Goal: Transaction & Acquisition: Purchase product/service

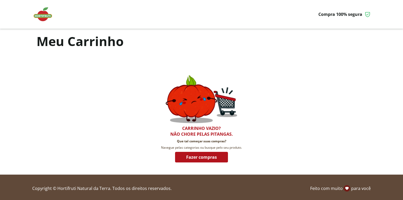
click at [41, 17] on img at bounding box center [45, 14] width 26 height 16
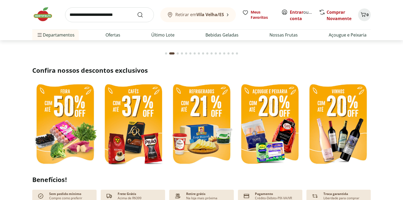
scroll to position [106, 0]
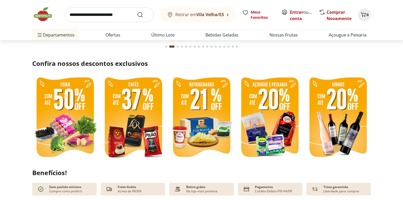
click at [136, 111] on img at bounding box center [133, 118] width 66 height 88
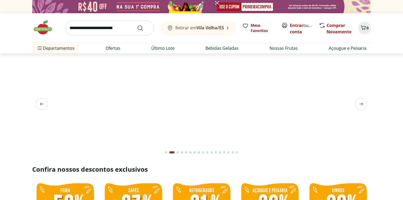
select select "**********"
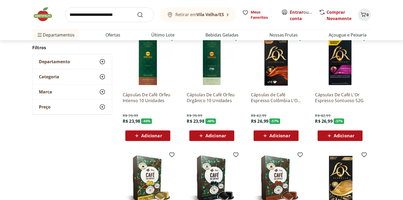
scroll to position [275, 0]
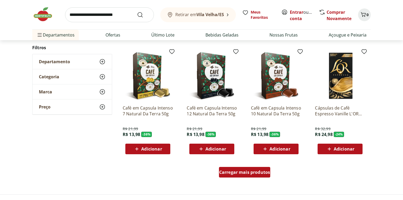
click at [251, 170] on span "Carregar mais produtos" at bounding box center [244, 172] width 51 height 4
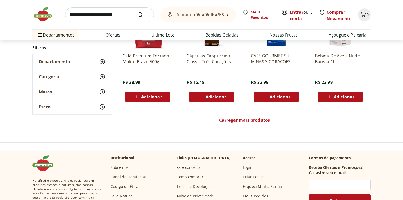
scroll to position [677, 0]
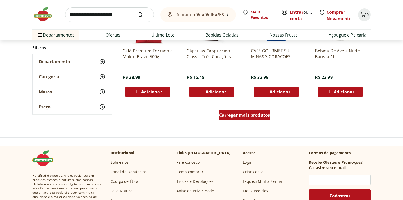
click at [253, 117] on span "Carregar mais produtos" at bounding box center [244, 115] width 51 height 4
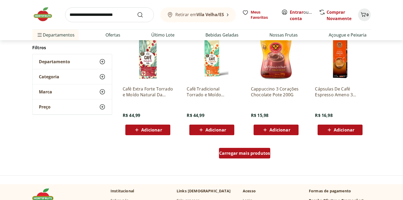
scroll to position [1036, 0]
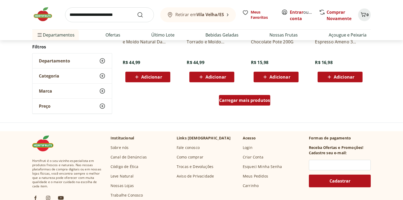
click at [254, 106] on link "Carregar mais produtos" at bounding box center [245, 101] width 52 height 13
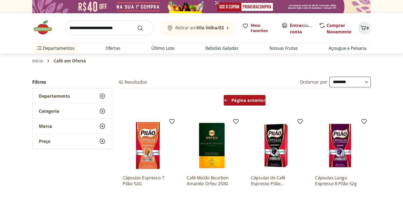
click at [252, 98] on span "Página anterior" at bounding box center [248, 100] width 34 height 4
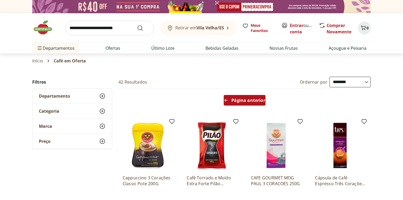
click at [242, 99] on span "Página anterior" at bounding box center [248, 100] width 34 height 4
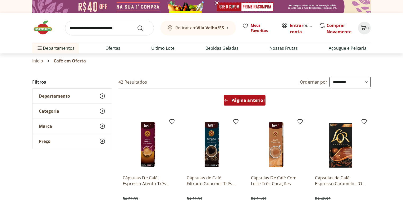
click at [235, 102] on span "Página anterior" at bounding box center [248, 100] width 34 height 4
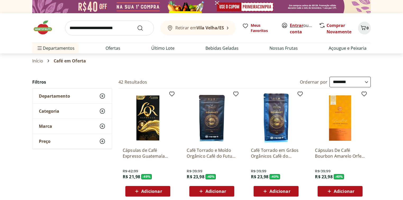
click at [296, 26] on link "Entrar" at bounding box center [296, 25] width 13 height 6
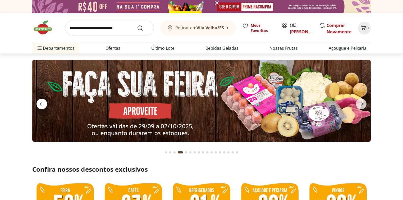
click at [40, 102] on icon "previous" at bounding box center [42, 104] width 6 height 6
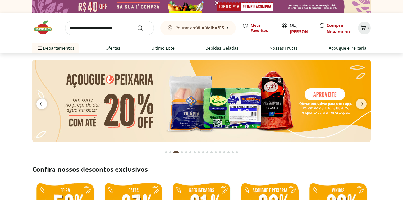
click at [40, 102] on icon "previous" at bounding box center [42, 104] width 6 height 6
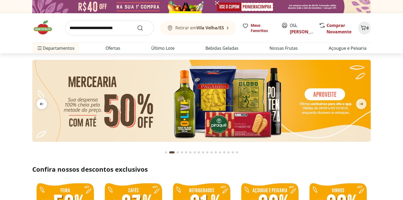
click at [40, 102] on icon "previous" at bounding box center [42, 104] width 6 height 6
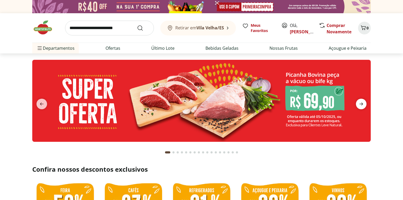
click at [360, 105] on icon "next" at bounding box center [361, 104] width 6 height 6
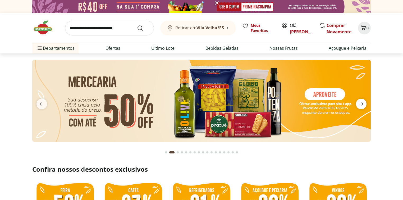
click at [360, 105] on icon "next" at bounding box center [361, 104] width 6 height 6
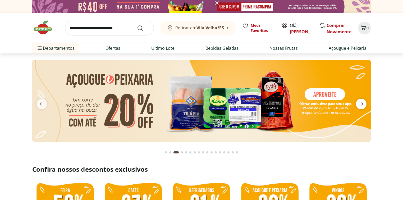
click at [360, 105] on icon "next" at bounding box center [361, 104] width 6 height 6
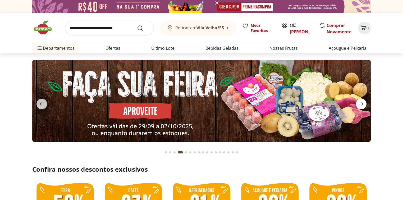
click at [360, 105] on icon "next" at bounding box center [361, 104] width 6 height 6
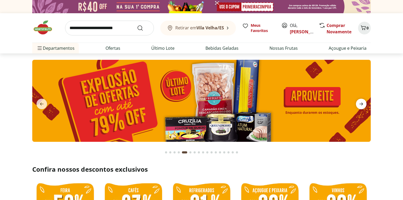
click at [360, 105] on icon "next" at bounding box center [361, 104] width 6 height 6
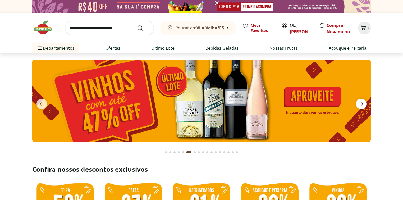
click at [360, 105] on icon "next" at bounding box center [361, 104] width 6 height 6
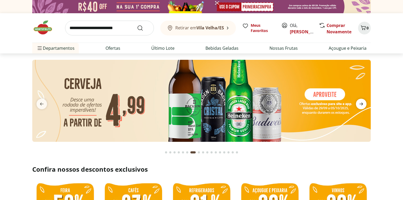
click at [360, 105] on icon "next" at bounding box center [361, 104] width 6 height 6
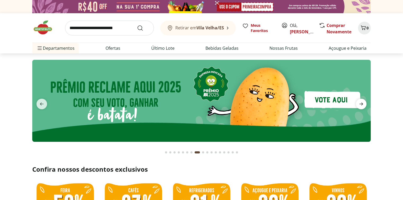
click at [360, 105] on icon "next" at bounding box center [361, 104] width 6 height 6
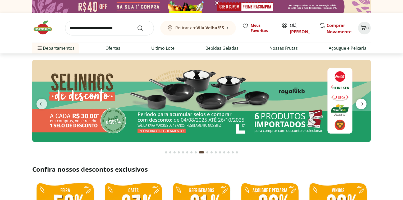
click at [360, 105] on icon "next" at bounding box center [361, 104] width 6 height 6
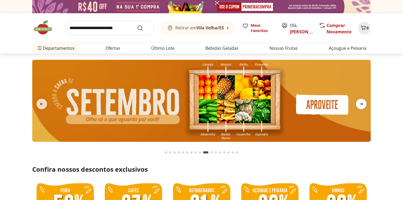
click at [360, 105] on icon "next" at bounding box center [361, 104] width 6 height 6
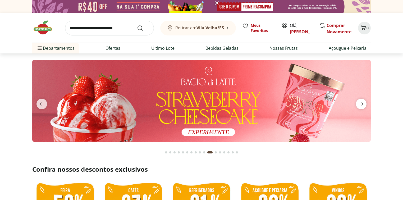
click at [360, 104] on icon "next" at bounding box center [361, 104] width 6 height 6
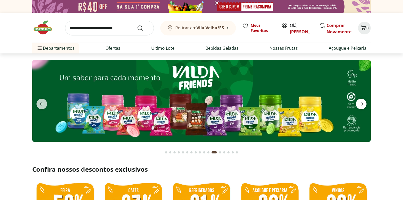
click at [360, 104] on icon "next" at bounding box center [361, 104] width 6 height 6
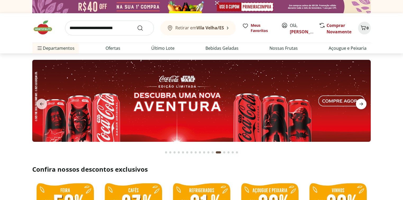
click at [360, 104] on icon "next" at bounding box center [361, 104] width 6 height 6
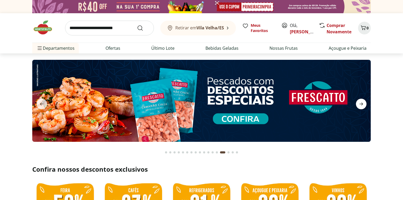
click at [360, 104] on icon "next" at bounding box center [361, 104] width 6 height 6
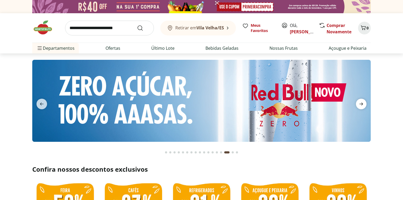
click at [360, 104] on icon "next" at bounding box center [361, 104] width 6 height 6
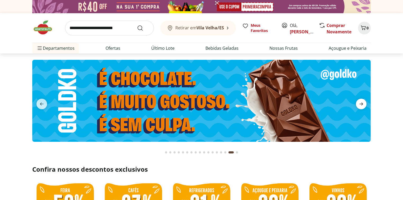
click at [360, 104] on icon "next" at bounding box center [361, 104] width 6 height 6
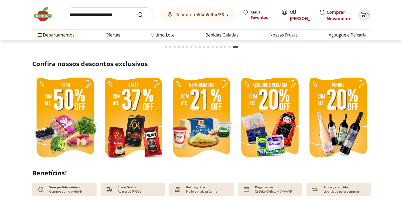
scroll to position [148, 0]
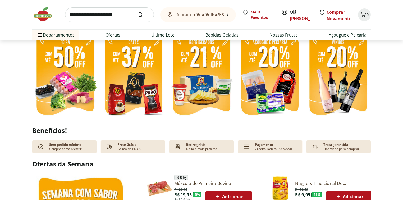
click at [113, 14] on input "search" at bounding box center [109, 14] width 89 height 15
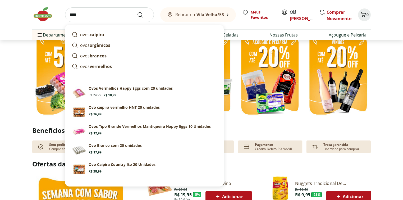
type input "****"
click at [137, 12] on button "Submit Search" at bounding box center [143, 15] width 13 height 6
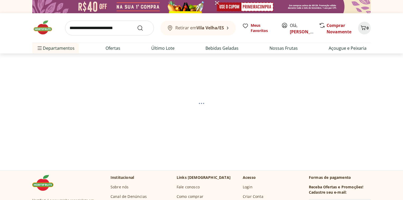
select select "**********"
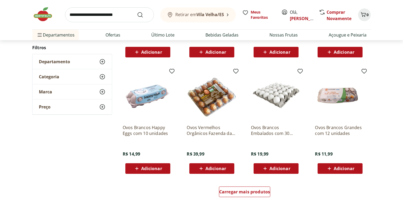
scroll to position [275, 0]
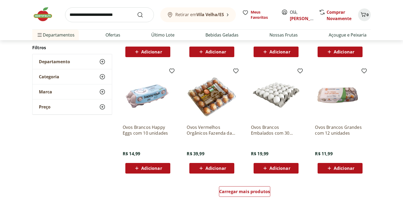
click at [275, 167] on span "Adicionar" at bounding box center [279, 168] width 21 height 4
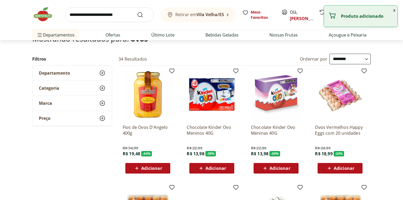
scroll to position [0, 0]
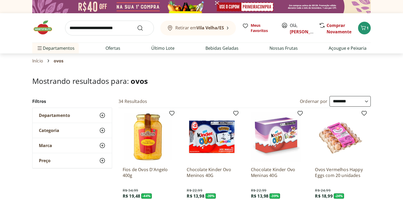
click at [109, 31] on input "search" at bounding box center [109, 28] width 89 height 15
type input "****"
click at [137, 25] on button "Submit Search" at bounding box center [143, 28] width 13 height 6
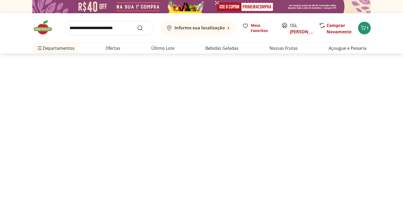
select select "**********"
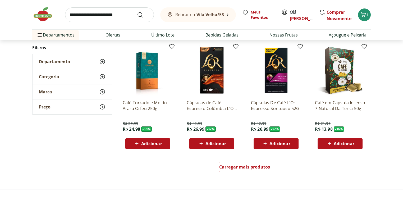
scroll to position [360, 0]
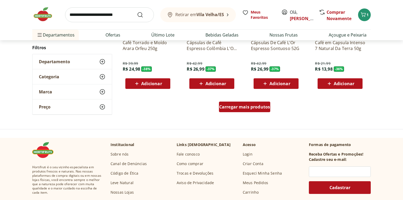
click at [238, 106] on span "Carregar mais produtos" at bounding box center [244, 107] width 51 height 4
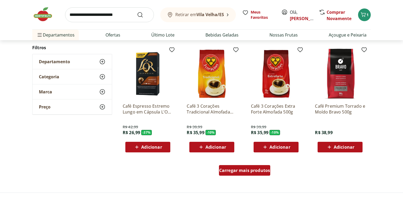
scroll to position [698, 0]
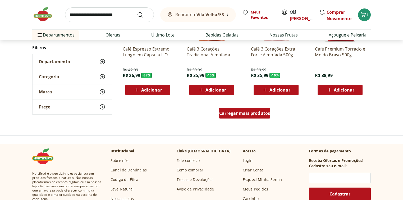
click at [248, 113] on span "Carregar mais produtos" at bounding box center [244, 113] width 51 height 4
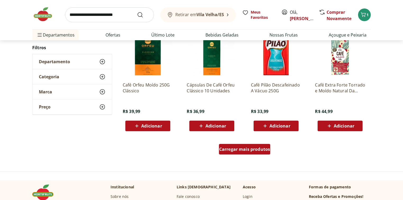
scroll to position [1015, 0]
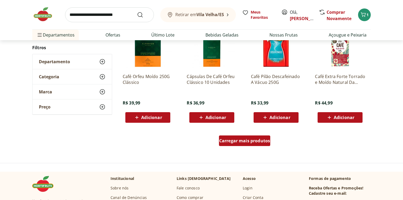
click at [237, 139] on span "Carregar mais produtos" at bounding box center [244, 141] width 51 height 4
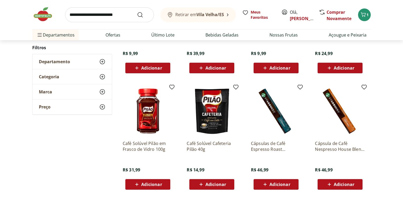
scroll to position [1354, 0]
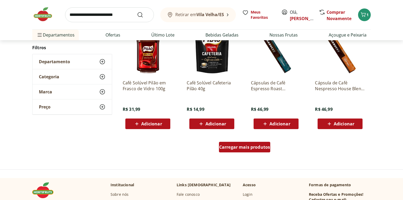
click at [247, 148] on span "Carregar mais produtos" at bounding box center [244, 147] width 51 height 4
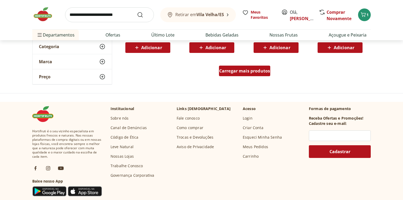
scroll to position [1777, 0]
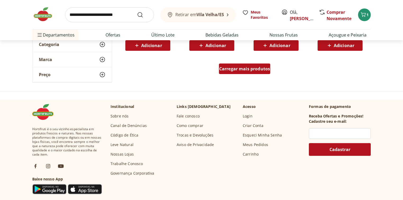
click at [247, 70] on span "Carregar mais produtos" at bounding box center [244, 69] width 51 height 4
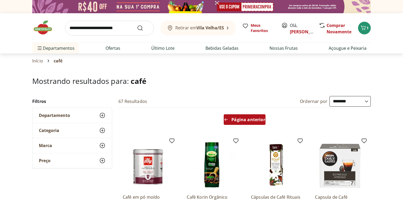
click at [237, 122] on span "Página anterior" at bounding box center [248, 119] width 34 height 4
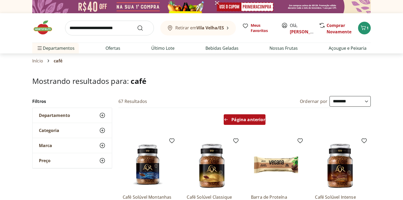
click at [243, 121] on span "Página anterior" at bounding box center [248, 119] width 34 height 4
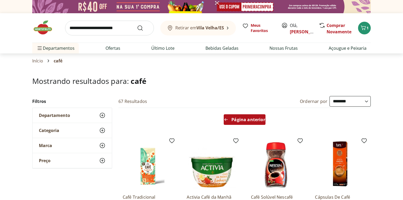
click at [243, 121] on span "Página anterior" at bounding box center [248, 119] width 34 height 4
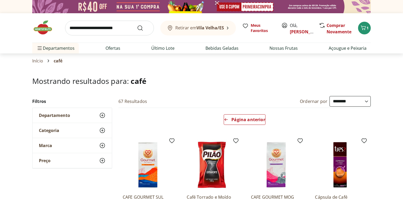
click at [245, 127] on div "Página anterior" at bounding box center [244, 120] width 256 height 25
click at [246, 116] on div "Página anterior" at bounding box center [245, 119] width 42 height 11
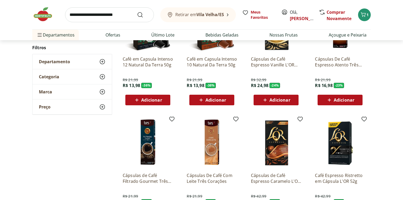
scroll to position [63, 0]
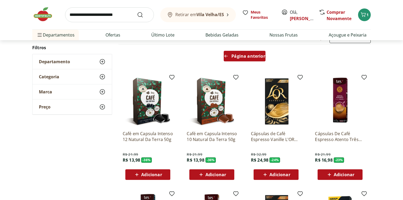
click at [244, 56] on span "Página anterior" at bounding box center [248, 56] width 34 height 4
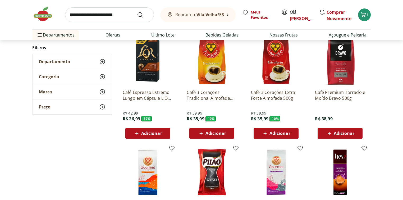
scroll to position [656, 0]
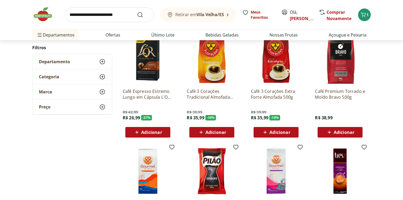
click at [215, 131] on span "Adicionar" at bounding box center [215, 132] width 21 height 4
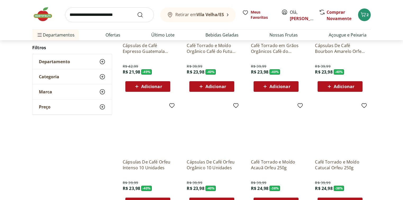
scroll to position [66, 0]
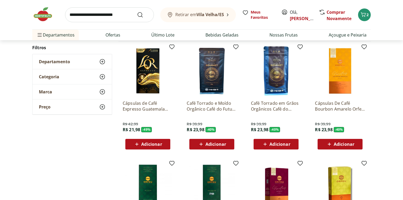
click at [94, 15] on input "search" at bounding box center [109, 14] width 89 height 15
type input "**********"
click at [137, 12] on button "Submit Search" at bounding box center [143, 15] width 13 height 6
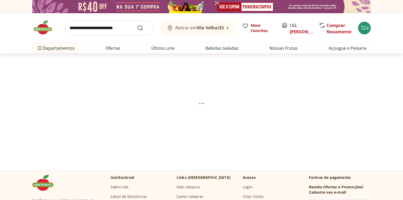
select select "**********"
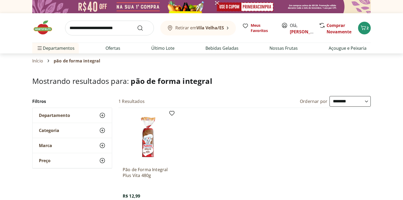
click at [223, 29] on b "Vila Velha/ES" at bounding box center [209, 28] width 27 height 6
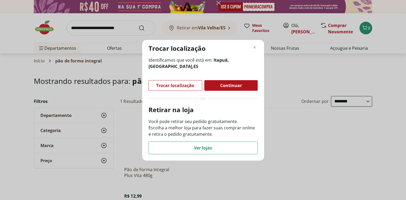
click at [182, 83] on span "Trocar localização" at bounding box center [175, 85] width 38 height 4
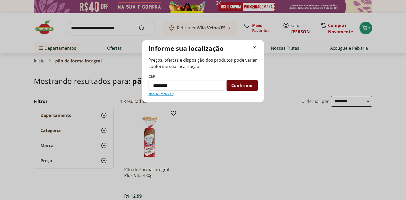
type input "*********"
click at [238, 84] on span "Confirmar" at bounding box center [242, 85] width 22 height 4
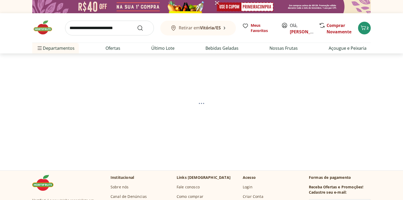
select select "**********"
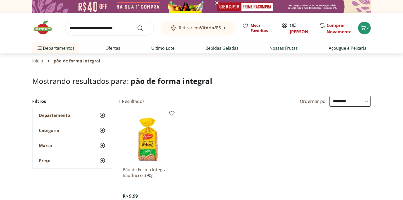
click at [116, 31] on input "search" at bounding box center [109, 28] width 89 height 15
type input "**********"
click at [137, 25] on button "Submit Search" at bounding box center [143, 28] width 13 height 6
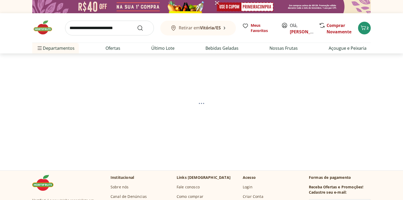
select select "**********"
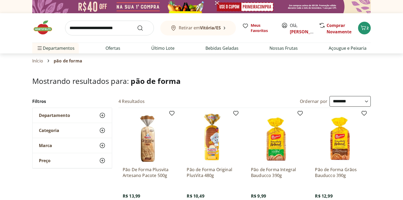
click at [89, 30] on input "search" at bounding box center [109, 28] width 89 height 15
type input "*****"
click at [137, 25] on button "Submit Search" at bounding box center [143, 28] width 13 height 6
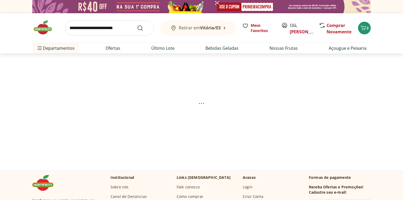
select select "**********"
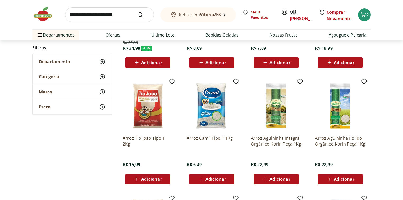
scroll to position [148, 0]
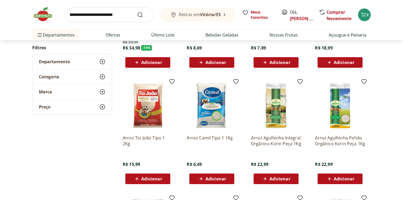
click at [151, 178] on span "Adicionar" at bounding box center [151, 179] width 21 height 4
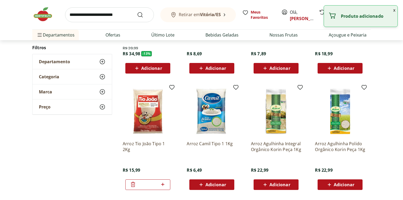
scroll to position [85, 0]
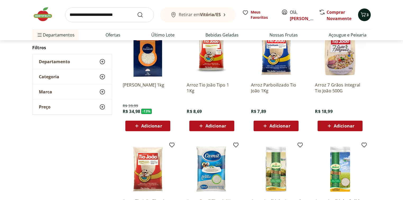
click at [365, 10] on button "3" at bounding box center [364, 14] width 13 height 13
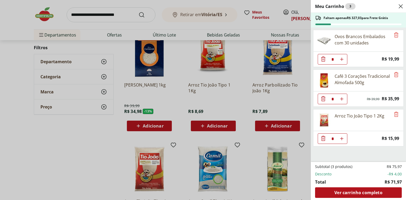
click at [401, 6] on use "Close" at bounding box center [401, 6] width 6 height 6
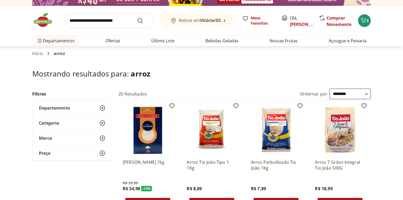
scroll to position [0, 0]
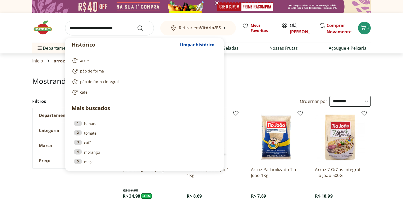
click at [114, 27] on input "search" at bounding box center [109, 28] width 89 height 15
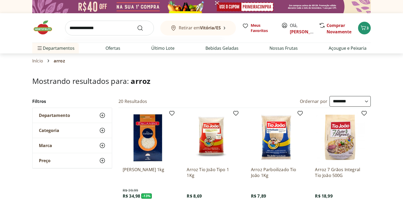
type input "**********"
click at [137, 25] on button "Submit Search" at bounding box center [143, 28] width 13 height 6
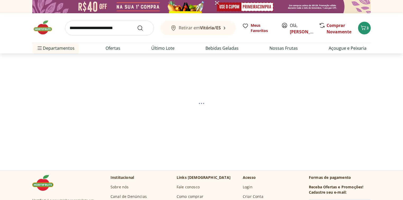
select select "**********"
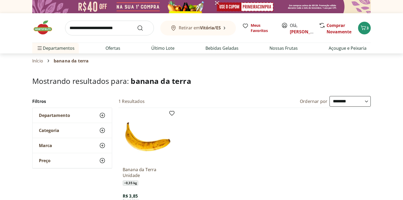
scroll to position [63, 0]
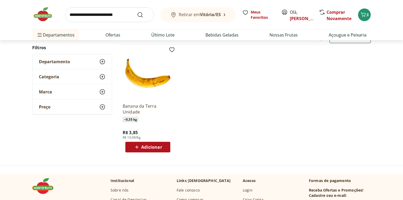
click at [151, 81] on img at bounding box center [148, 74] width 50 height 50
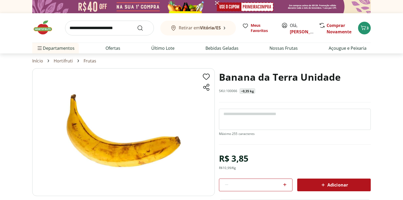
click at [285, 184] on icon at bounding box center [284, 184] width 3 height 3
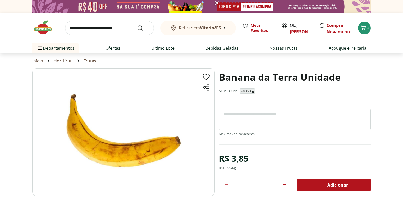
type input "*"
click at [320, 184] on icon at bounding box center [323, 185] width 6 height 6
click at [364, 24] on div "9" at bounding box center [364, 28] width 4 height 8
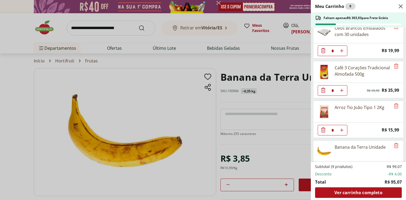
scroll to position [25, 0]
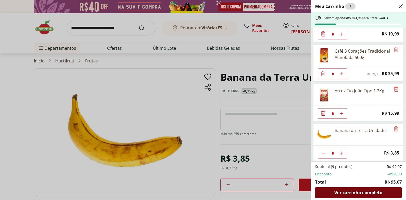
click at [345, 192] on span "Ver carrinho completo" at bounding box center [358, 192] width 48 height 4
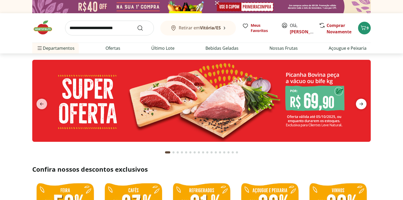
click at [361, 102] on icon "next" at bounding box center [361, 104] width 6 height 6
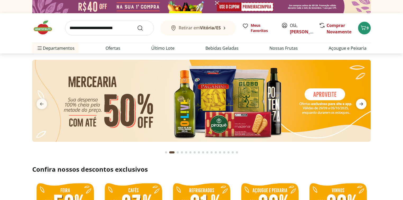
click at [361, 102] on icon "next" at bounding box center [361, 104] width 6 height 6
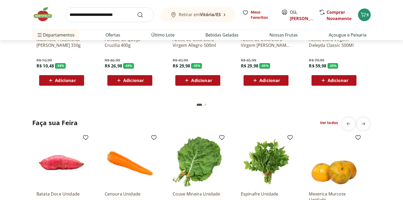
scroll to position [571, 0]
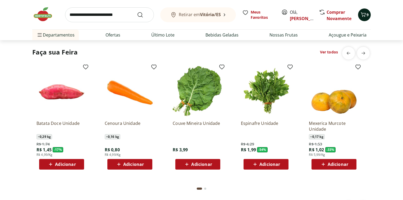
click at [366, 15] on span "9" at bounding box center [367, 14] width 2 height 5
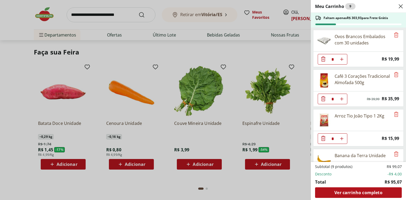
click at [48, 19] on div "Meu Carrinho 9 Faltam apenas R$ 303,93 para Frete Grátis Ovos Brancos Embalados…" at bounding box center [203, 100] width 406 height 200
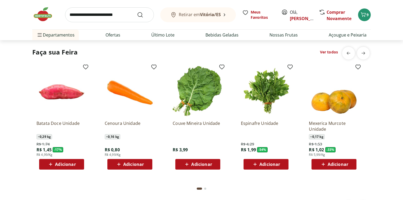
click at [44, 17] on img at bounding box center [45, 14] width 26 height 16
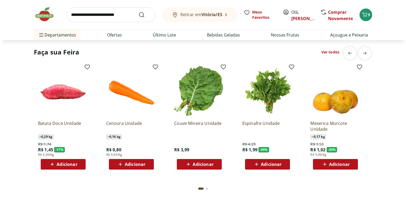
scroll to position [0, 0]
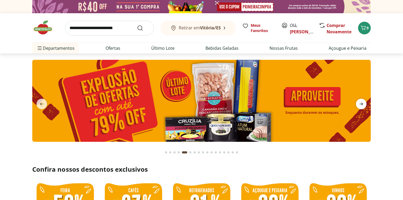
click at [363, 101] on icon "next" at bounding box center [361, 104] width 6 height 6
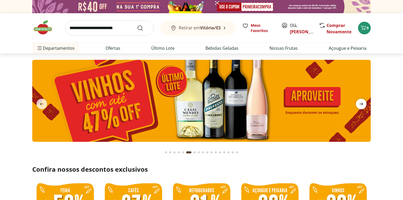
click at [363, 101] on icon "next" at bounding box center [361, 104] width 6 height 6
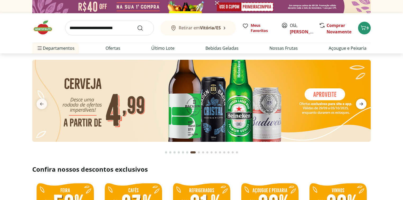
click at [363, 101] on icon "next" at bounding box center [361, 104] width 6 height 6
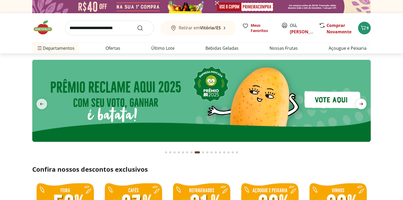
click at [360, 103] on icon "next" at bounding box center [361, 104] width 6 height 6
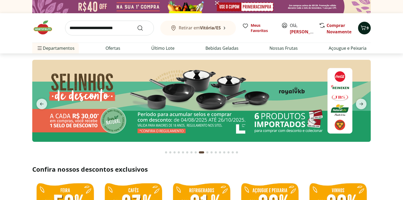
click at [363, 27] on icon "Carrinho" at bounding box center [363, 28] width 6 height 6
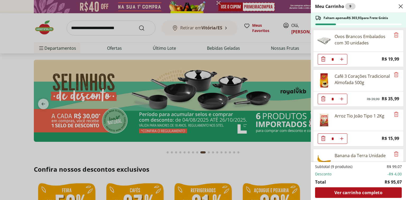
click at [400, 7] on use "Close" at bounding box center [401, 6] width 6 height 6
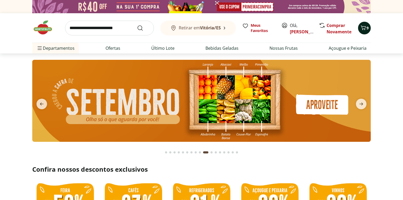
click at [363, 29] on icon "Carrinho" at bounding box center [363, 28] width 6 height 6
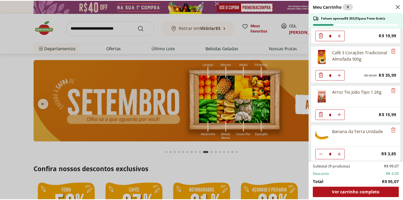
scroll to position [25, 0]
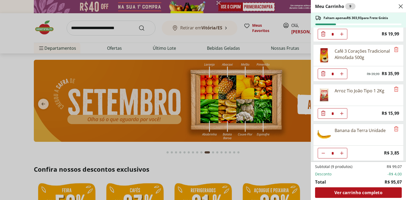
click at [401, 6] on icon "Close" at bounding box center [401, 6] width 6 height 6
